Goal: Task Accomplishment & Management: Complete application form

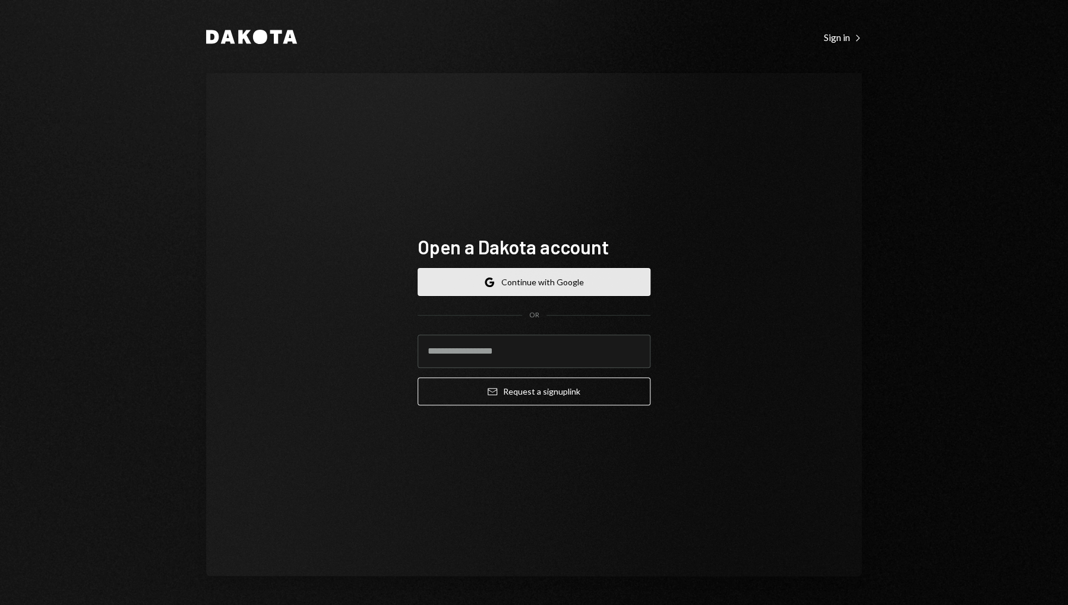
click at [532, 279] on button "Google Continue with Google" at bounding box center [534, 282] width 233 height 28
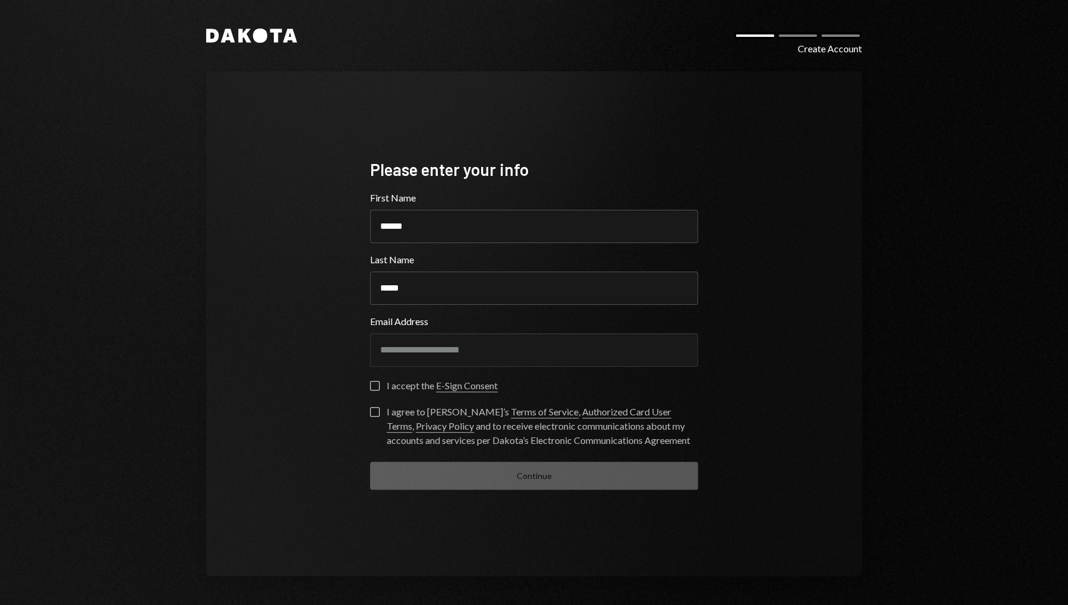
click at [397, 393] on div "I accept the E-Sign Consent" at bounding box center [534, 389] width 328 height 17
click at [376, 387] on button "I accept the E-Sign Consent" at bounding box center [375, 386] width 10 height 10
drag, startPoint x: 376, startPoint y: 412, endPoint x: 383, endPoint y: 420, distance: 10.5
click at [376, 412] on button "I agree to Dakota’s Terms of Service , Authorized Card User Terms , Privacy Pol…" at bounding box center [375, 412] width 10 height 10
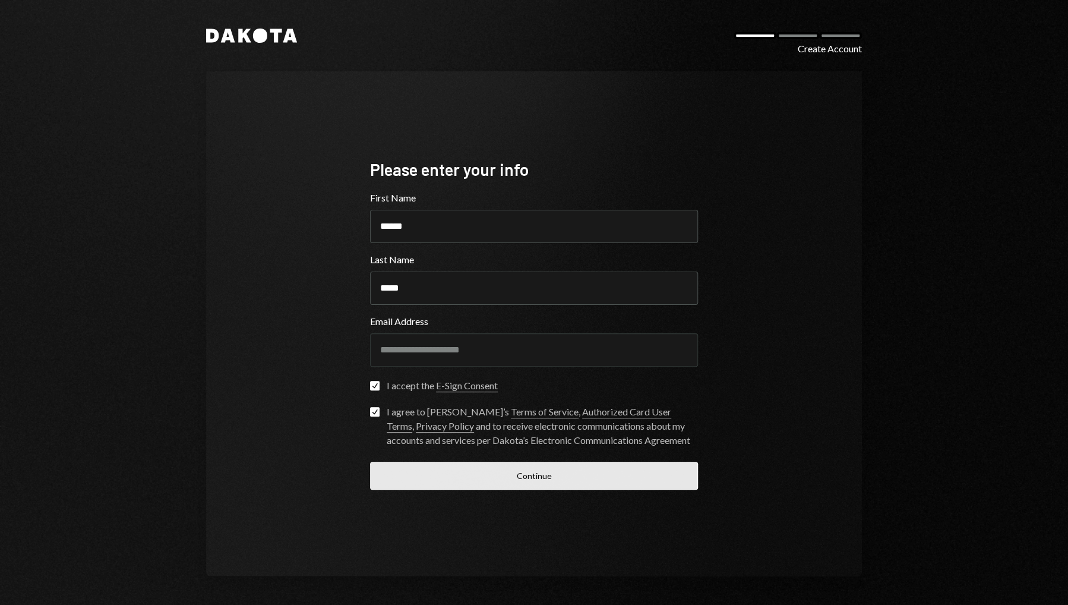
click at [538, 474] on button "Continue" at bounding box center [534, 476] width 328 height 28
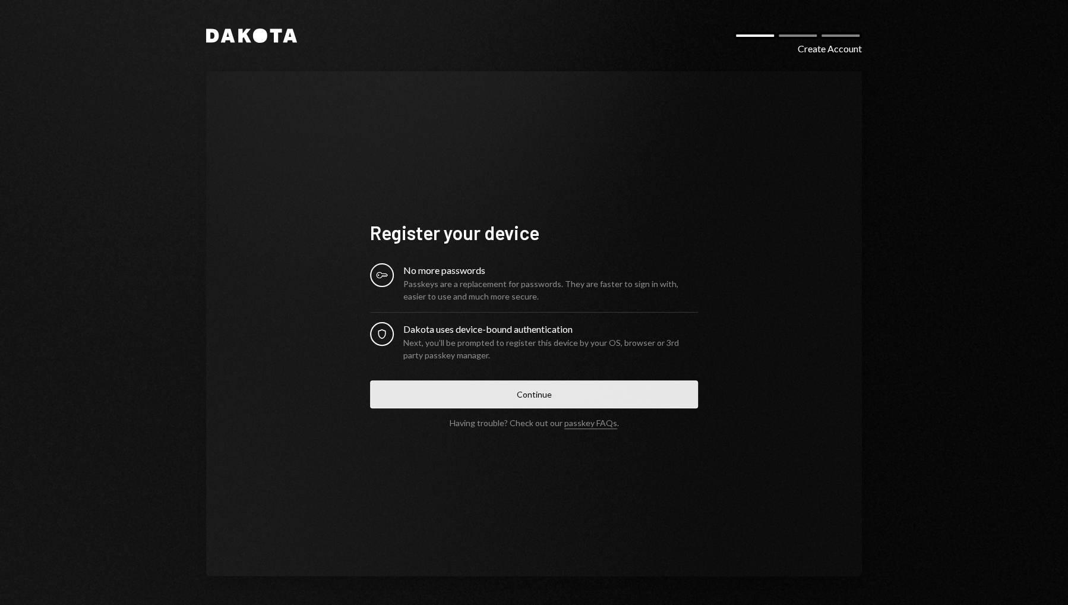
click at [532, 391] on button "Continue" at bounding box center [534, 394] width 328 height 28
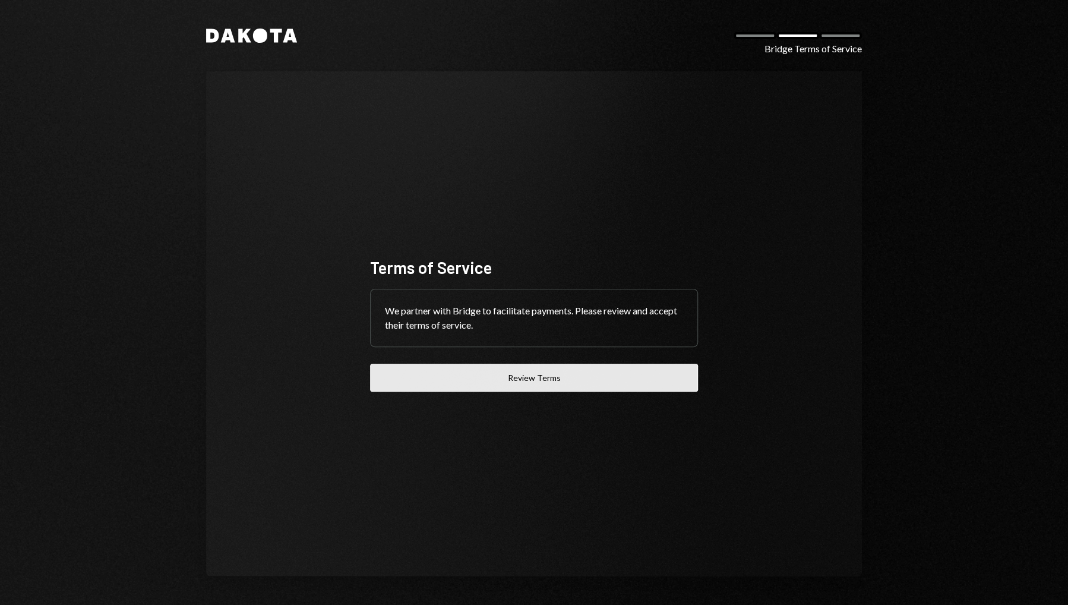
click at [542, 381] on button "Review Terms" at bounding box center [534, 378] width 328 height 28
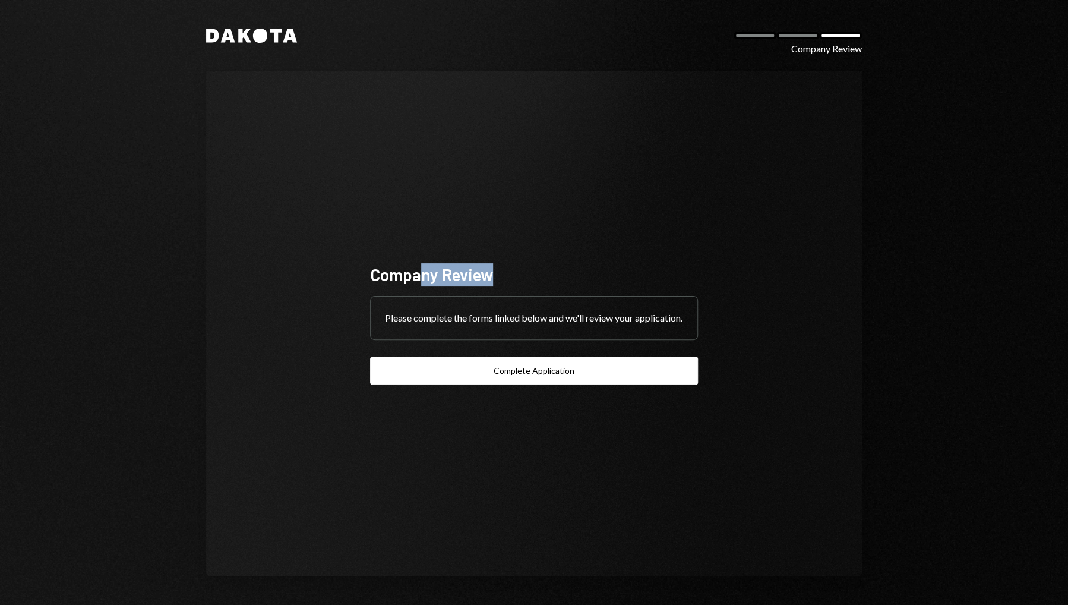
drag, startPoint x: 425, startPoint y: 267, endPoint x: 599, endPoint y: 269, distance: 174.1
click at [599, 269] on div "Company Review" at bounding box center [534, 274] width 328 height 23
click at [625, 263] on div "Company Review" at bounding box center [534, 274] width 328 height 23
click at [948, 242] on div "Dakota Company Review Company Review Please complete the forms linked below and…" at bounding box center [534, 302] width 1068 height 605
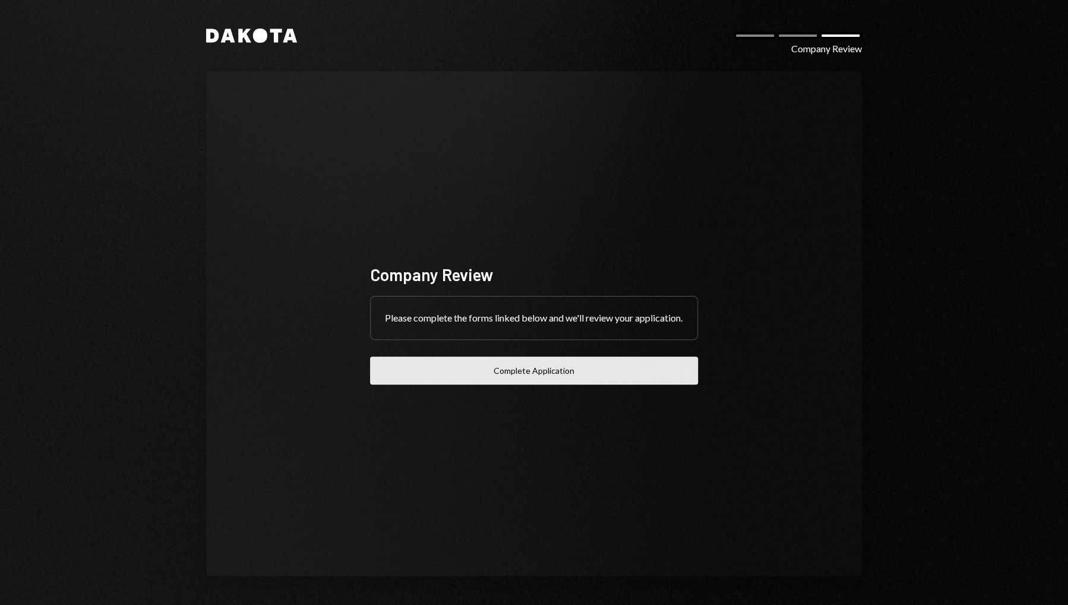
click at [532, 376] on button "Complete Application" at bounding box center [534, 371] width 328 height 28
click at [809, 292] on div "Company Review Please complete the forms linked below and we'll review your app…" at bounding box center [534, 323] width 656 height 505
click at [799, 36] on div at bounding box center [798, 35] width 43 height 7
click at [759, 36] on div at bounding box center [755, 35] width 43 height 7
